Goal: Task Accomplishment & Management: Use online tool/utility

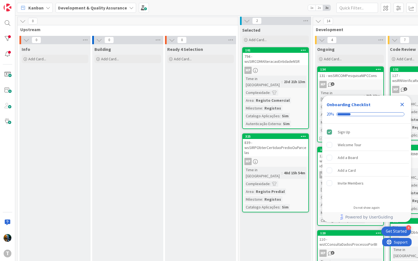
click at [398, 99] on div "Onboarding Checklist 20%" at bounding box center [366, 110] width 89 height 28
click at [402, 106] on icon "Close Checklist" at bounding box center [402, 104] width 7 height 7
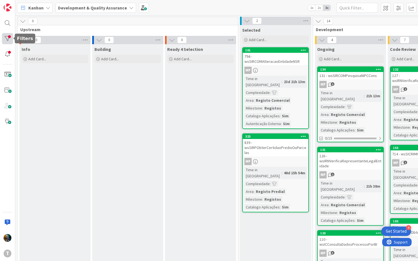
click at [4, 40] on div at bounding box center [7, 38] width 11 height 11
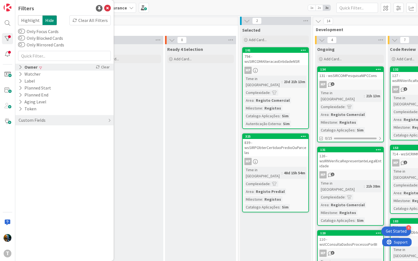
click at [21, 66] on icon at bounding box center [21, 67] width 4 height 5
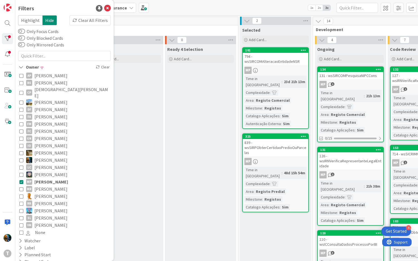
click at [21, 180] on icon at bounding box center [21, 182] width 4 height 4
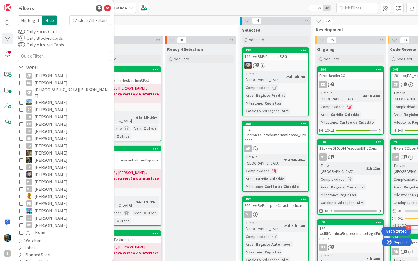
click at [21, 158] on icon at bounding box center [21, 160] width 4 height 4
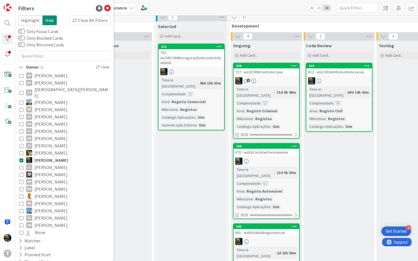
scroll to position [0, 84]
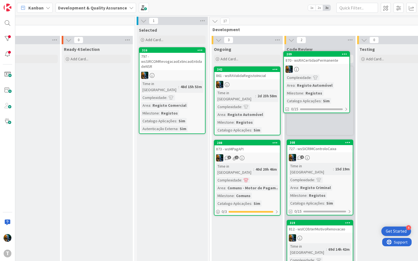
scroll to position [0, 104]
